Goal: Transaction & Acquisition: Purchase product/service

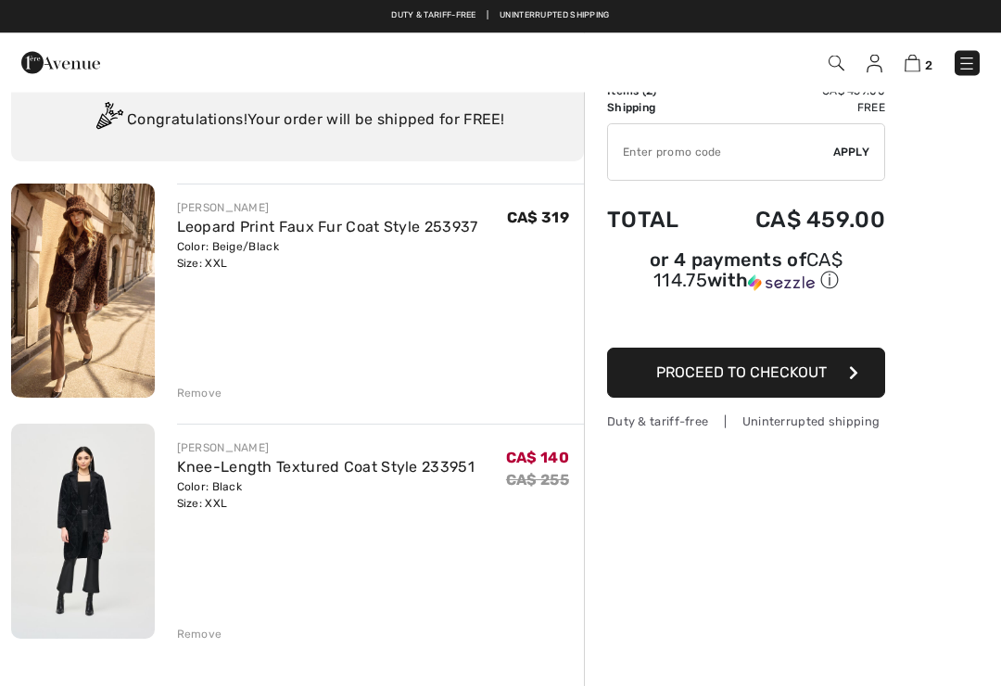
scroll to position [44, 0]
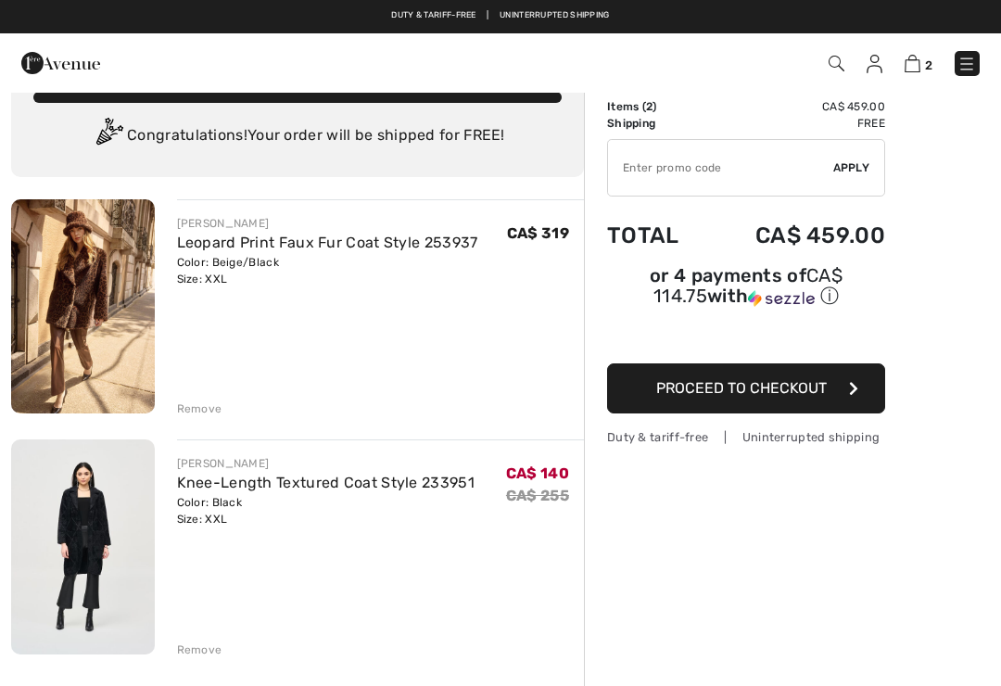
click at [73, 300] on img at bounding box center [83, 306] width 144 height 214
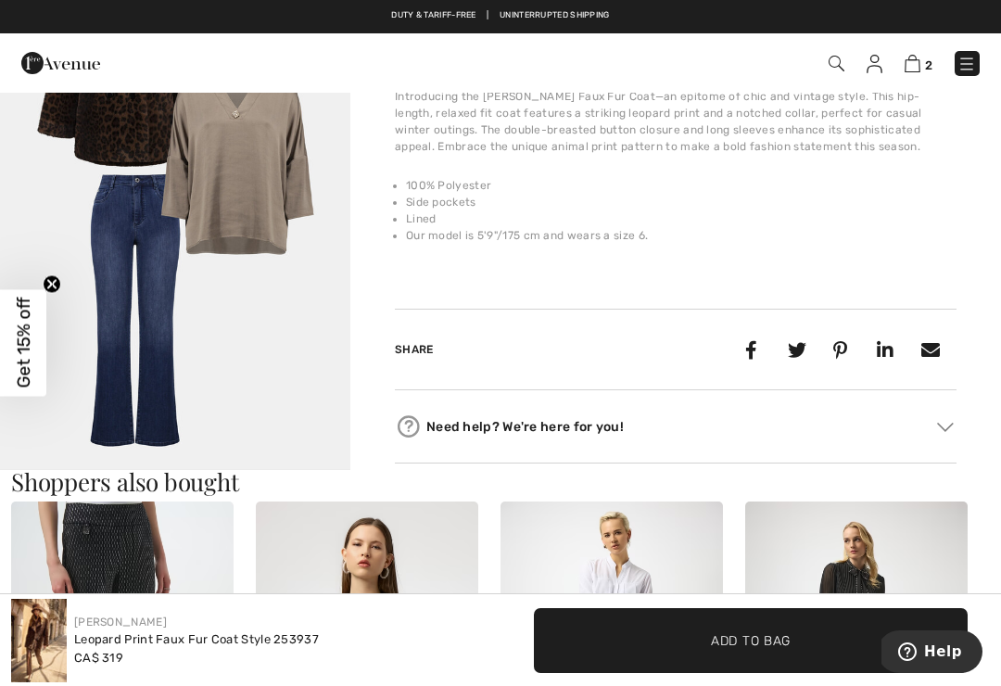
scroll to position [1072, 0]
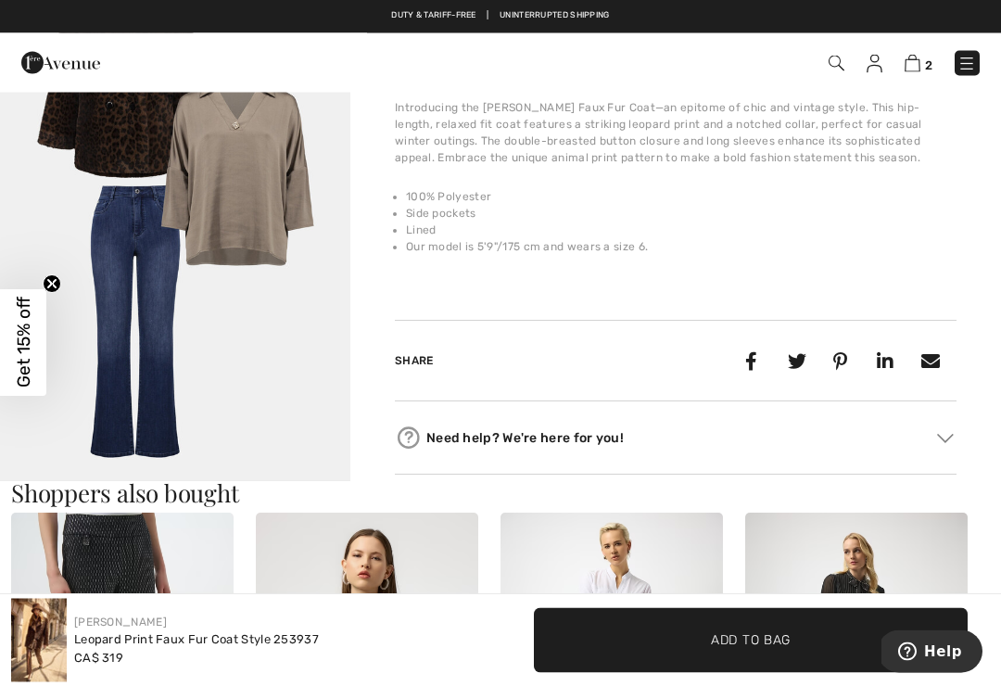
click at [913, 69] on img at bounding box center [912, 64] width 16 height 18
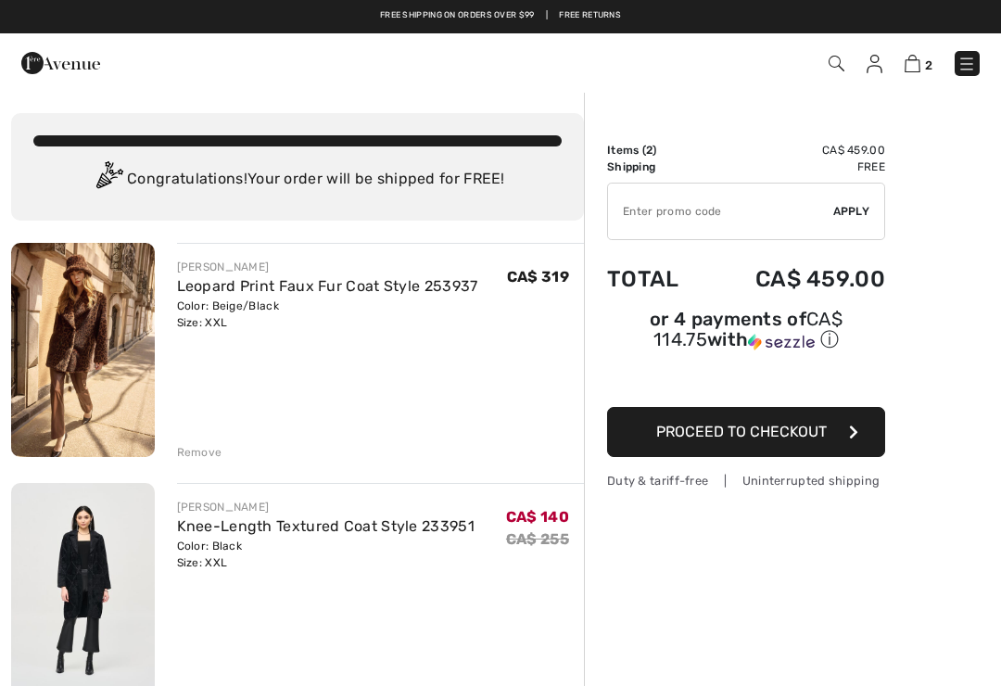
click at [83, 559] on img at bounding box center [83, 590] width 144 height 215
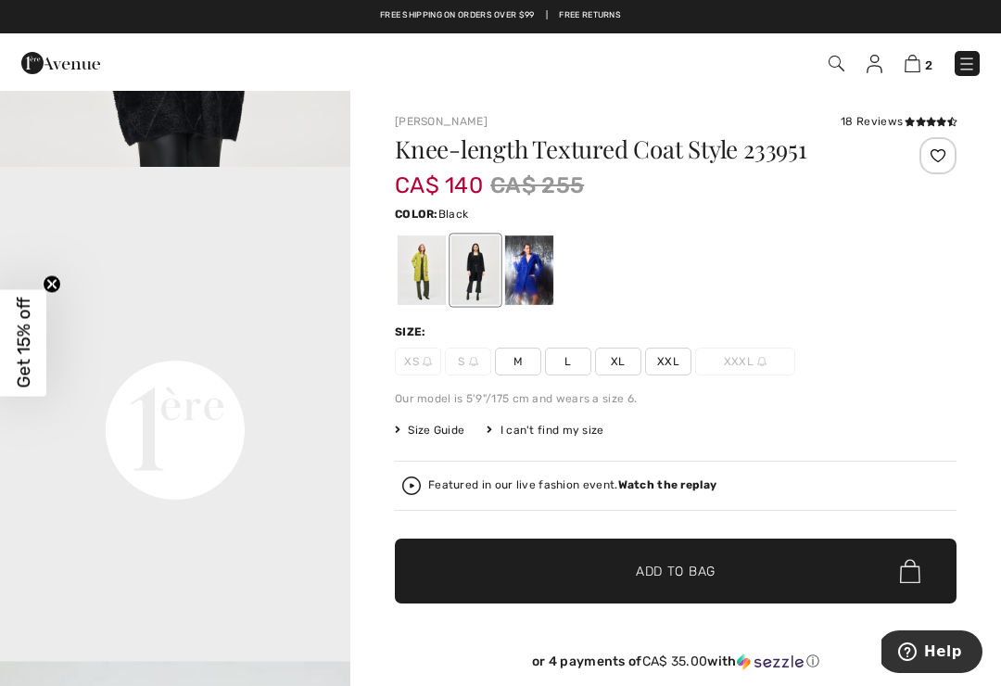
scroll to position [977, 0]
click at [187, 339] on video "Your browser does not support the video tag." at bounding box center [175, 251] width 350 height 175
click at [912, 63] on img at bounding box center [912, 64] width 16 height 18
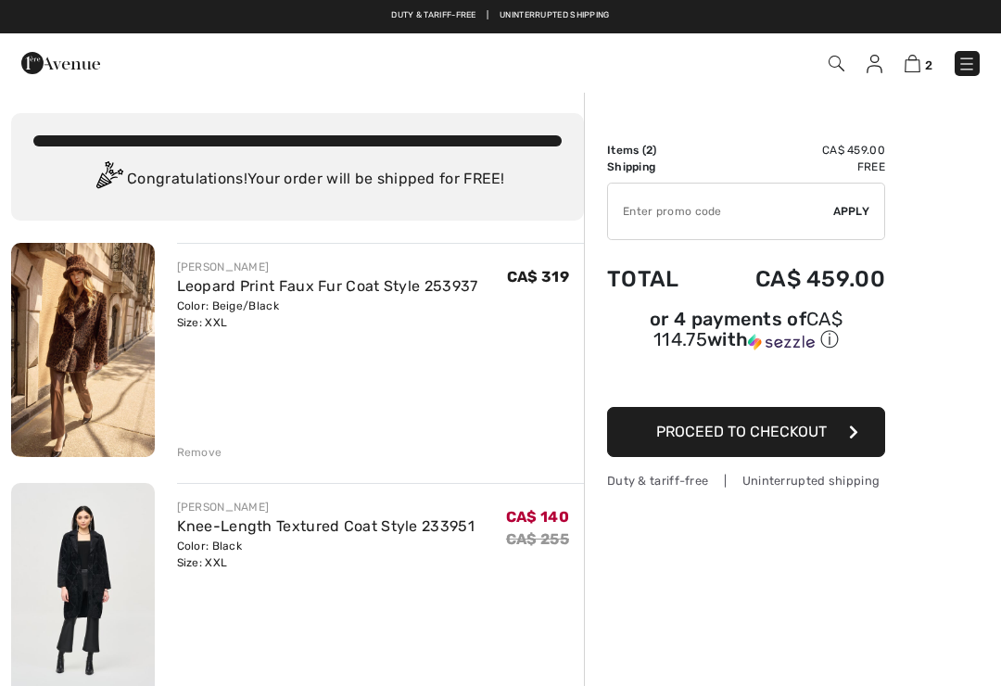
click at [260, 289] on link "Leopard Print Faux Fur Coat Style 253937" at bounding box center [327, 286] width 301 height 18
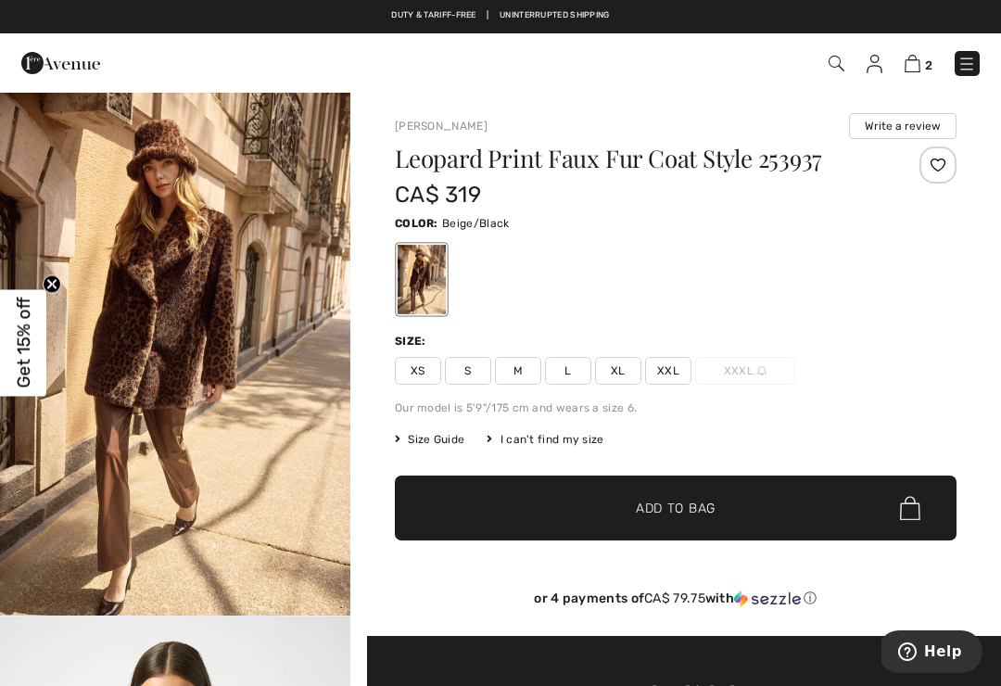
click at [908, 61] on img at bounding box center [912, 64] width 16 height 18
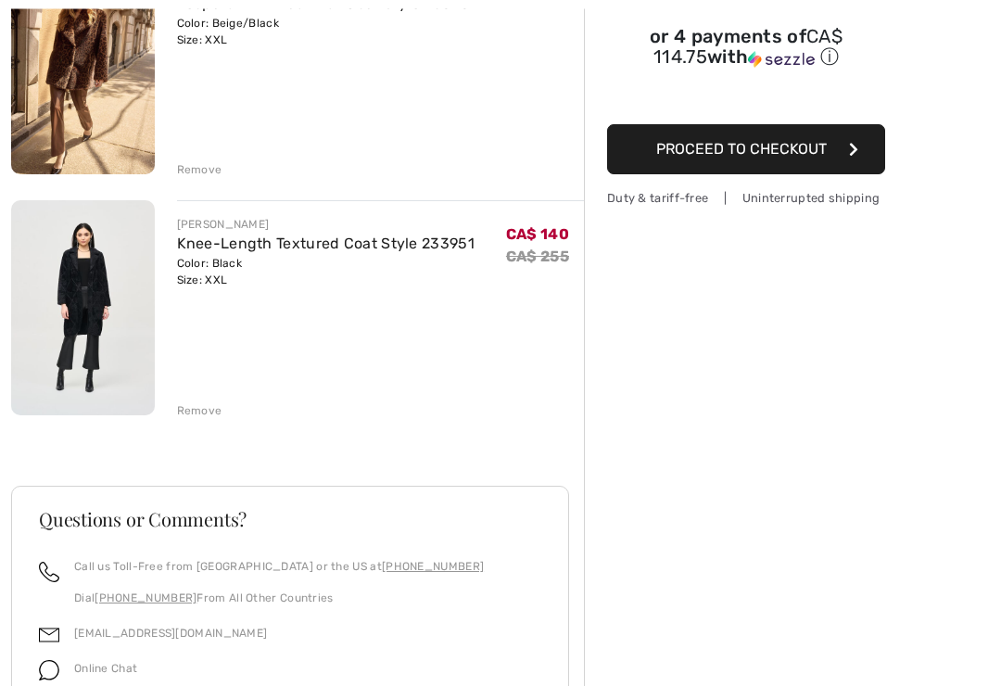
scroll to position [283, 0]
click at [193, 415] on div "Remove" at bounding box center [199, 409] width 45 height 17
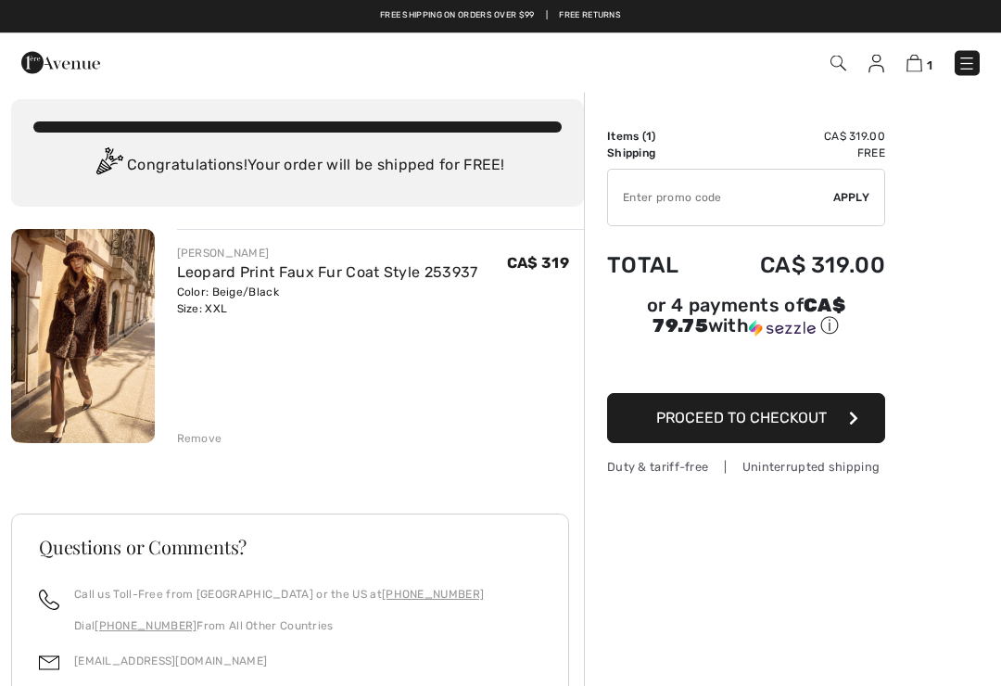
scroll to position [0, 0]
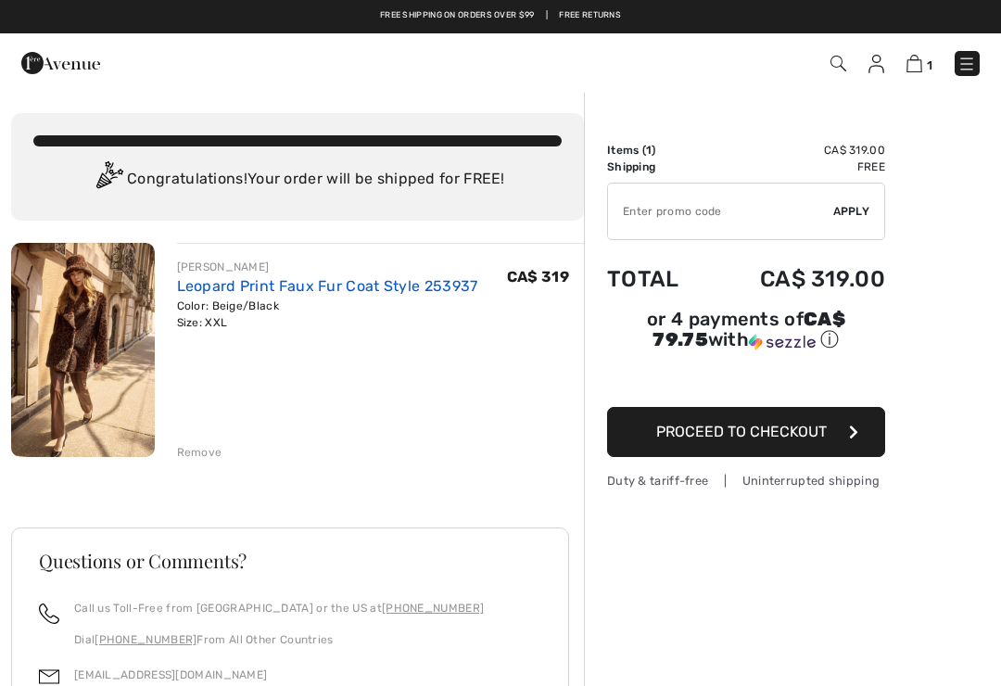
click at [321, 284] on link "Leopard Print Faux Fur Coat Style 253937" at bounding box center [327, 286] width 301 height 18
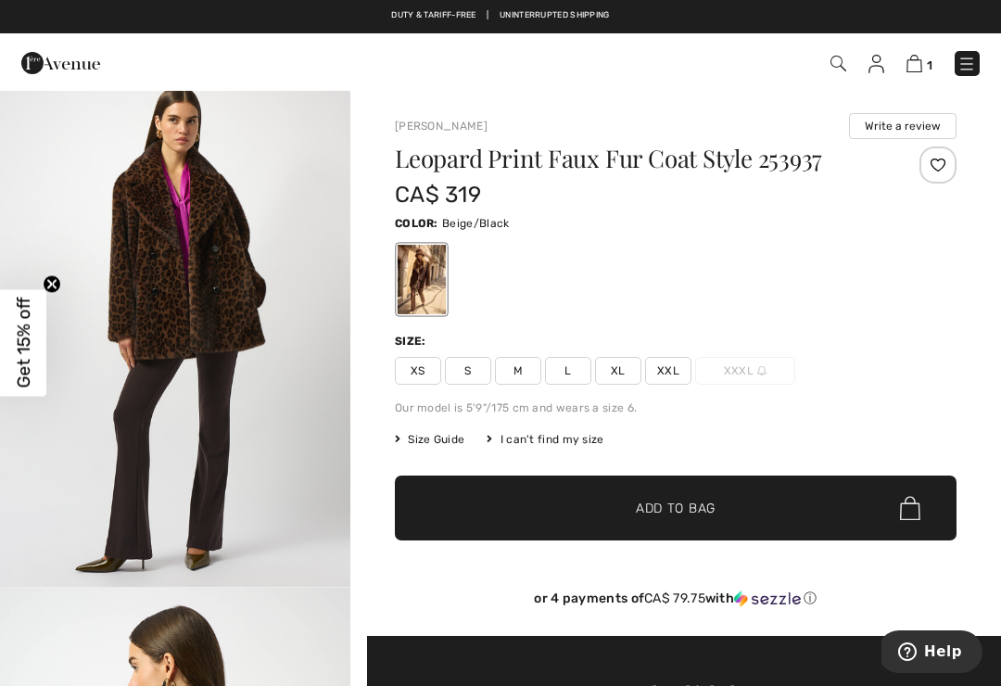
scroll to position [1604, 0]
click at [826, 59] on span "1" at bounding box center [706, 63] width 548 height 25
click at [922, 63] on img at bounding box center [914, 64] width 16 height 18
